Goal: Task Accomplishment & Management: Use online tool/utility

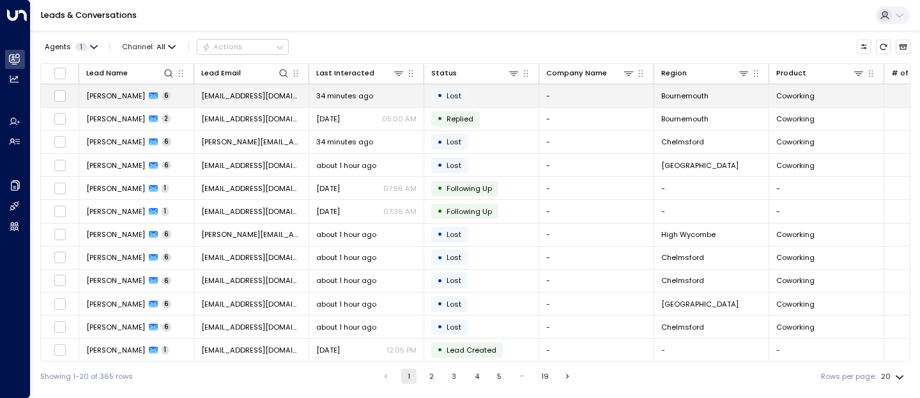
click at [100, 94] on span "[PERSON_NAME]" at bounding box center [115, 96] width 59 height 10
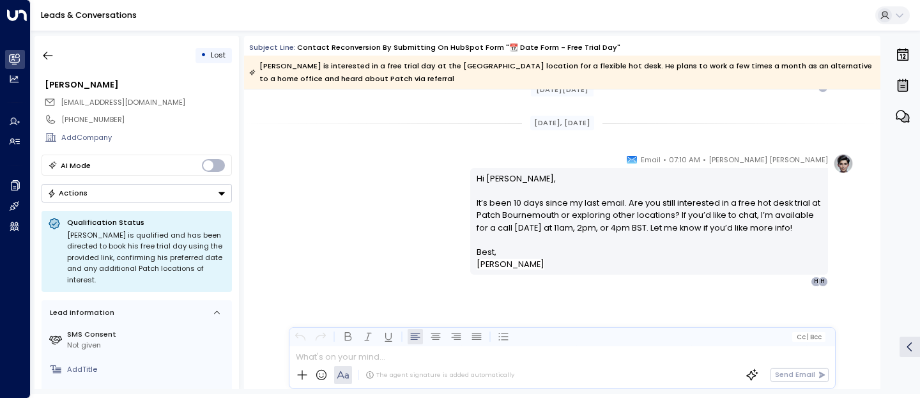
scroll to position [2523, 0]
click at [49, 51] on icon "button" at bounding box center [48, 55] width 13 height 13
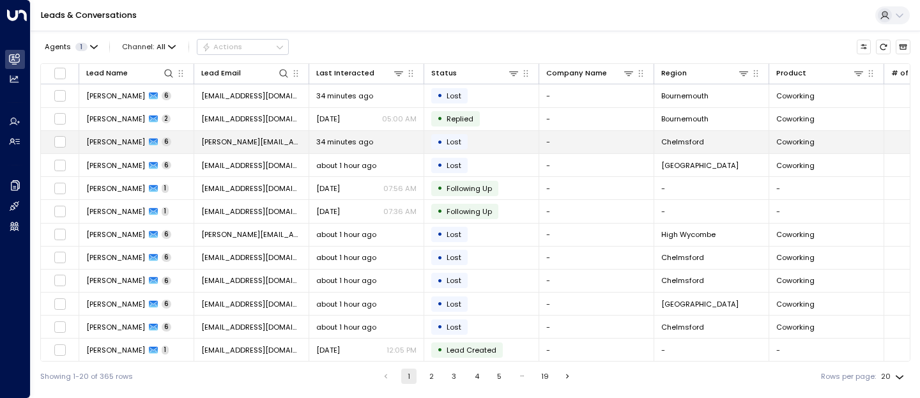
click at [108, 137] on span "[PERSON_NAME]" at bounding box center [115, 142] width 59 height 10
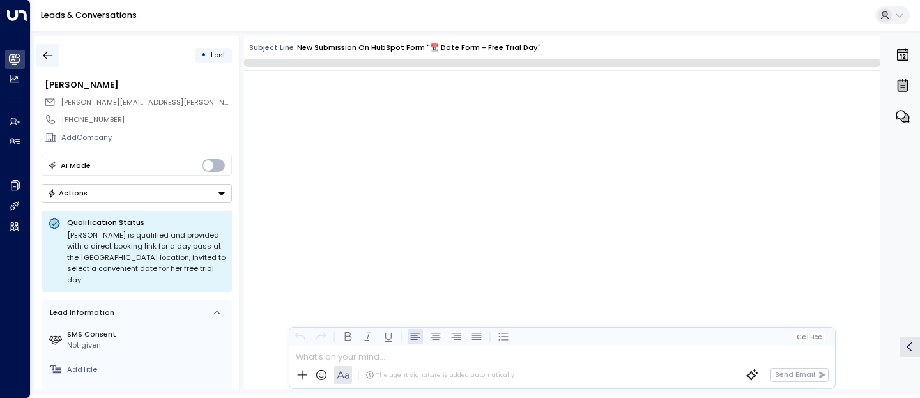
scroll to position [2854, 0]
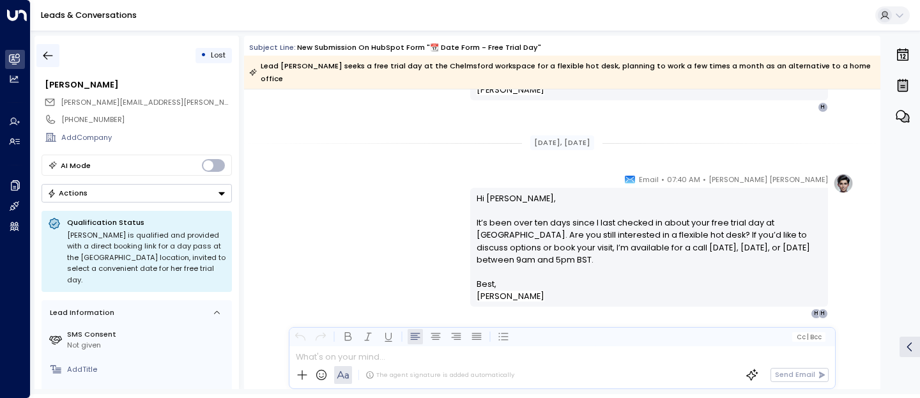
click at [47, 56] on icon "button" at bounding box center [48, 55] width 13 height 13
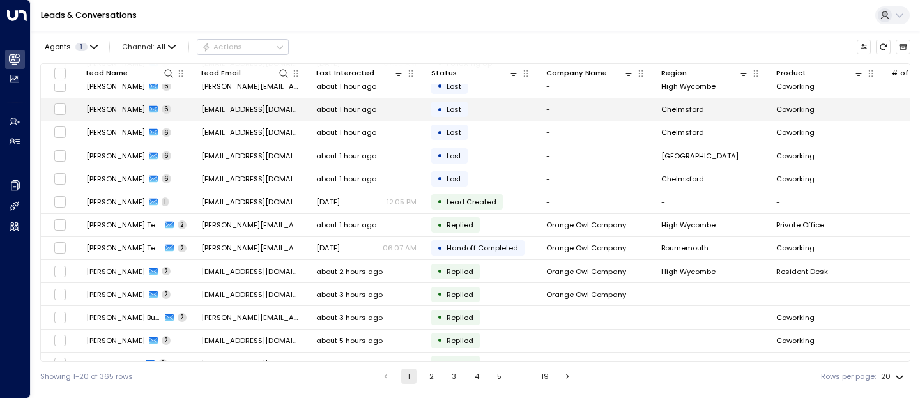
scroll to position [151, 0]
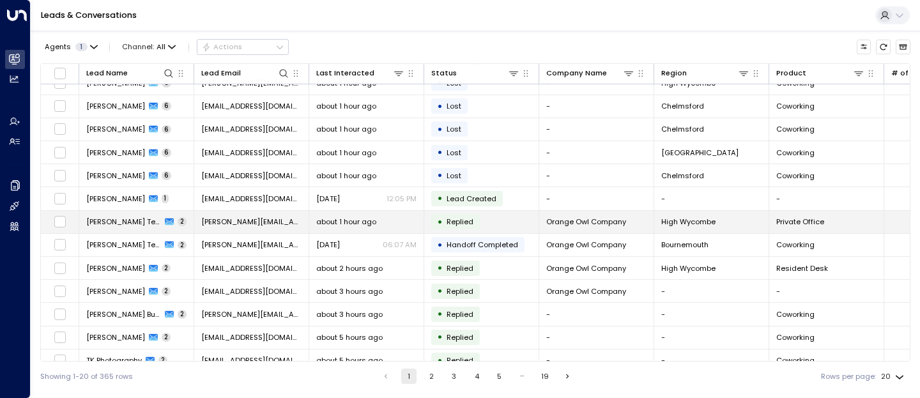
click at [118, 220] on span "[PERSON_NAME] Test" at bounding box center [123, 222] width 75 height 10
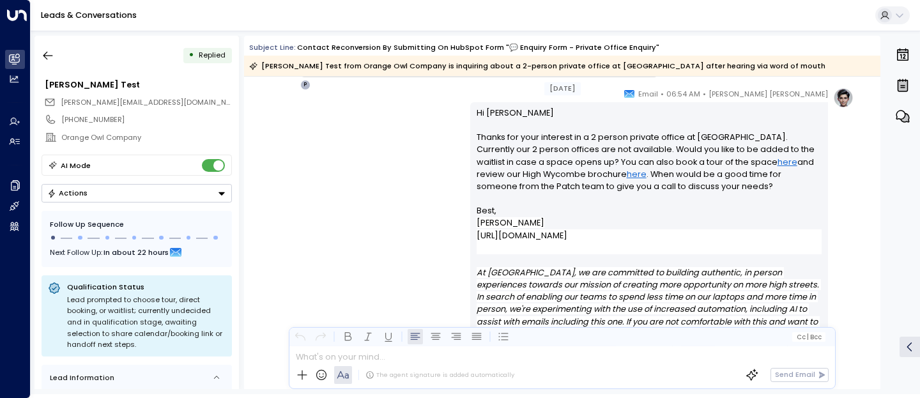
scroll to position [1131, 0]
click at [47, 56] on icon "button" at bounding box center [48, 56] width 10 height 8
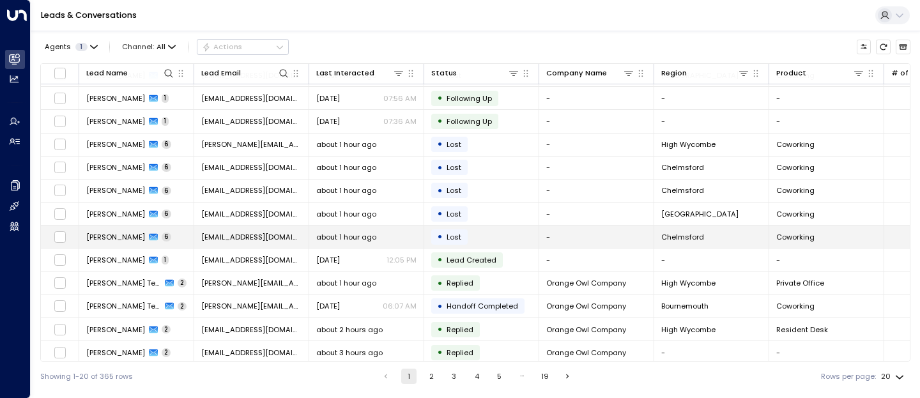
scroll to position [116, 0]
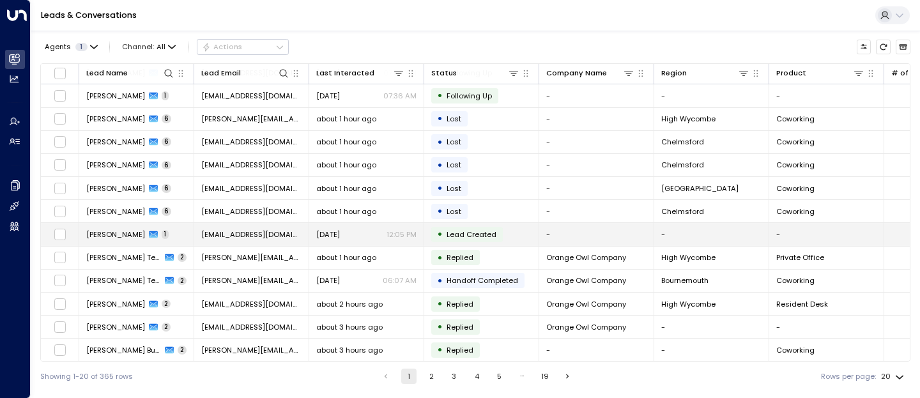
click at [107, 234] on span "[PERSON_NAME]" at bounding box center [115, 234] width 59 height 10
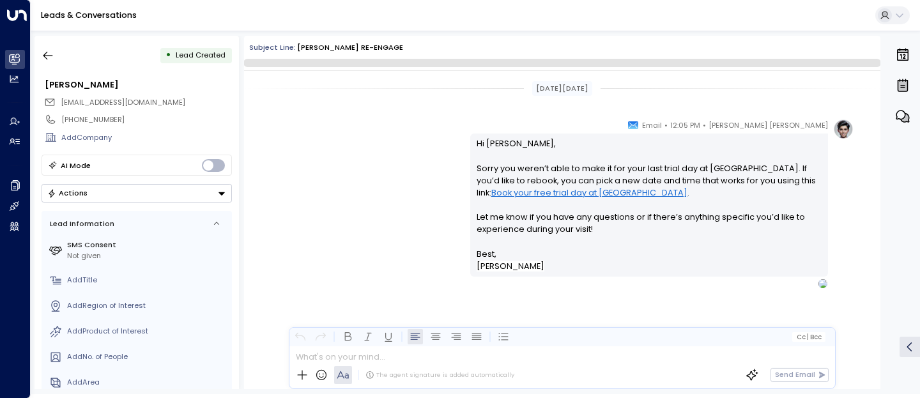
scroll to position [2, 0]
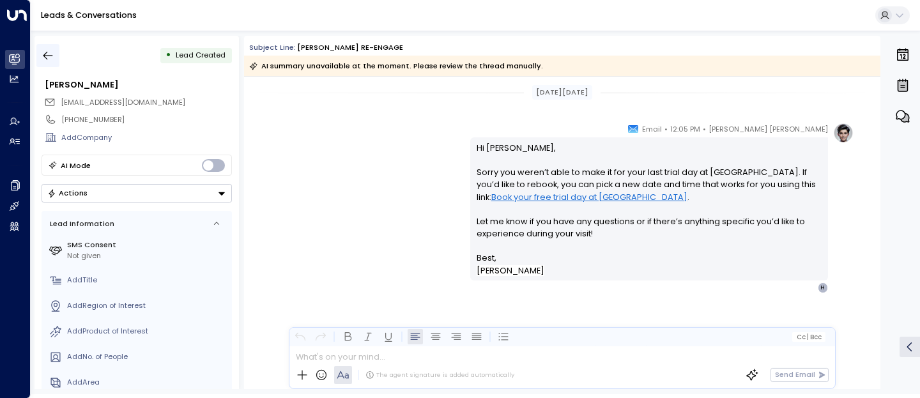
click at [44, 56] on icon "button" at bounding box center [48, 56] width 10 height 8
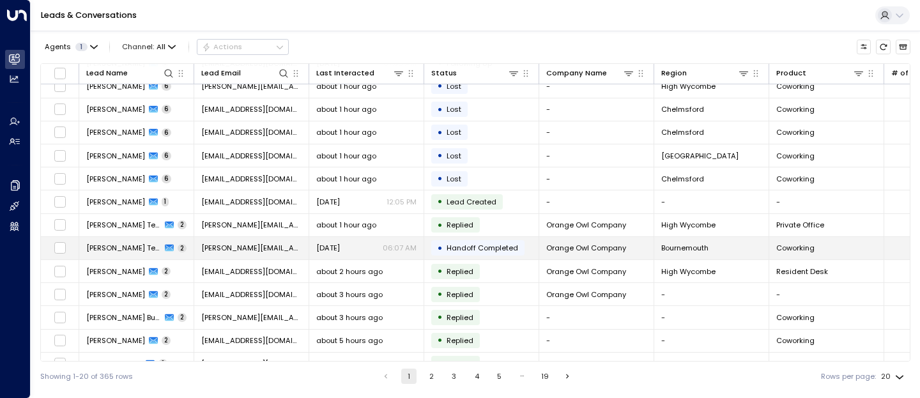
scroll to position [150, 0]
click at [98, 253] on td "[PERSON_NAME] Test 2" at bounding box center [136, 247] width 115 height 22
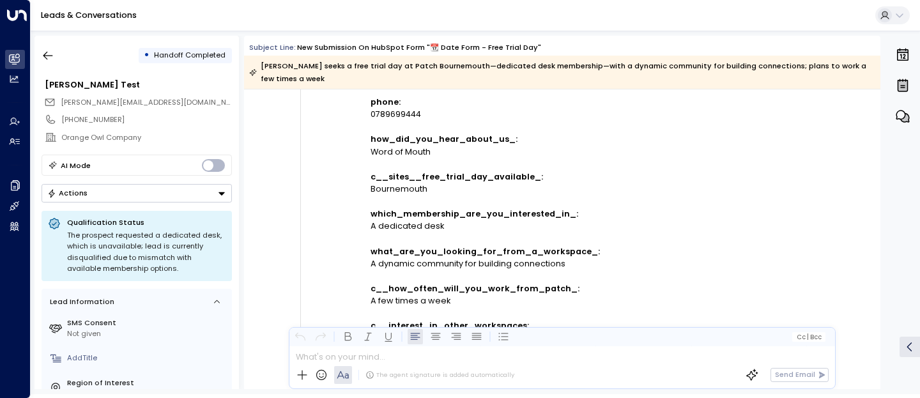
scroll to position [233, 0]
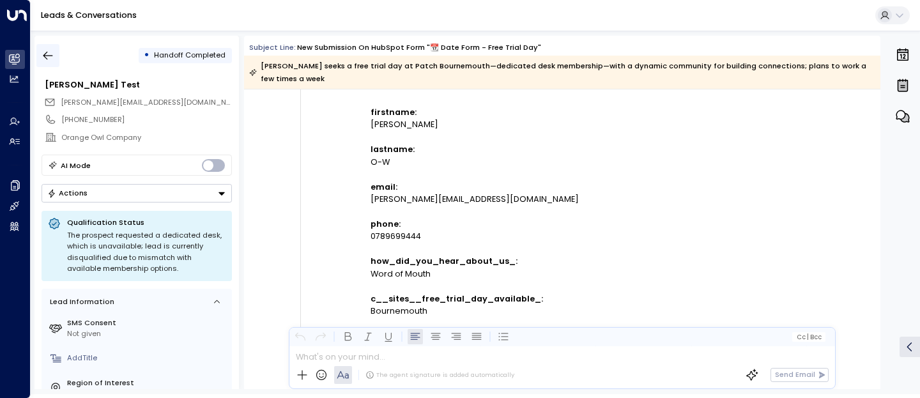
click at [47, 51] on icon "button" at bounding box center [48, 55] width 13 height 13
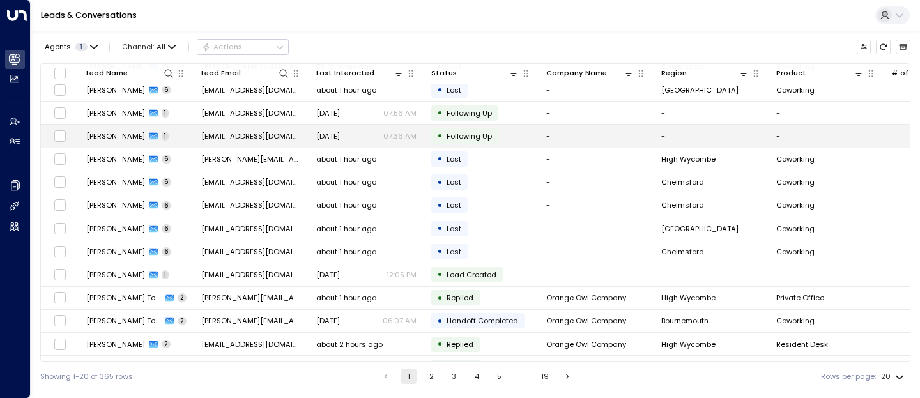
scroll to position [86, 0]
